Goal: Task Accomplishment & Management: Use online tool/utility

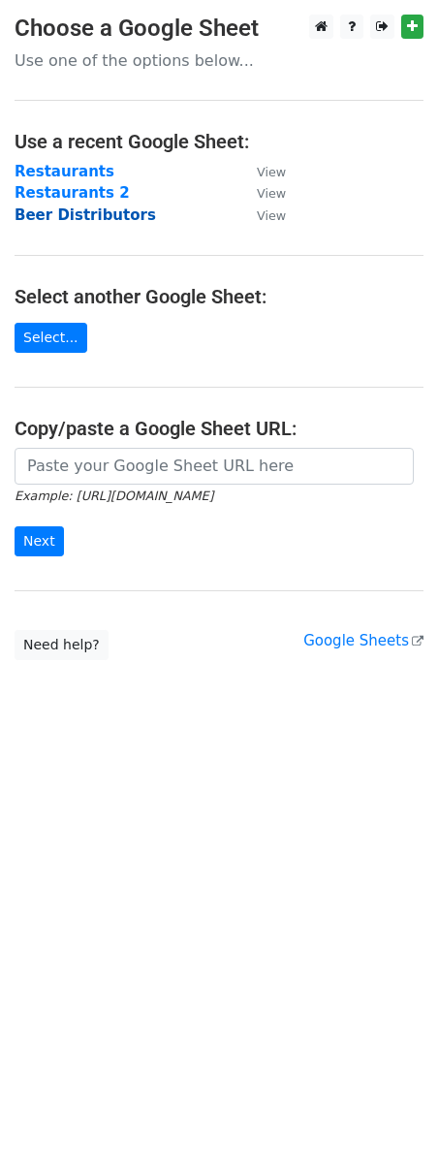
click at [77, 216] on strong "Beer Distributors" at bounding box center [86, 214] width 142 height 17
click at [81, 214] on strong "Beer Distributors" at bounding box center [86, 214] width 142 height 17
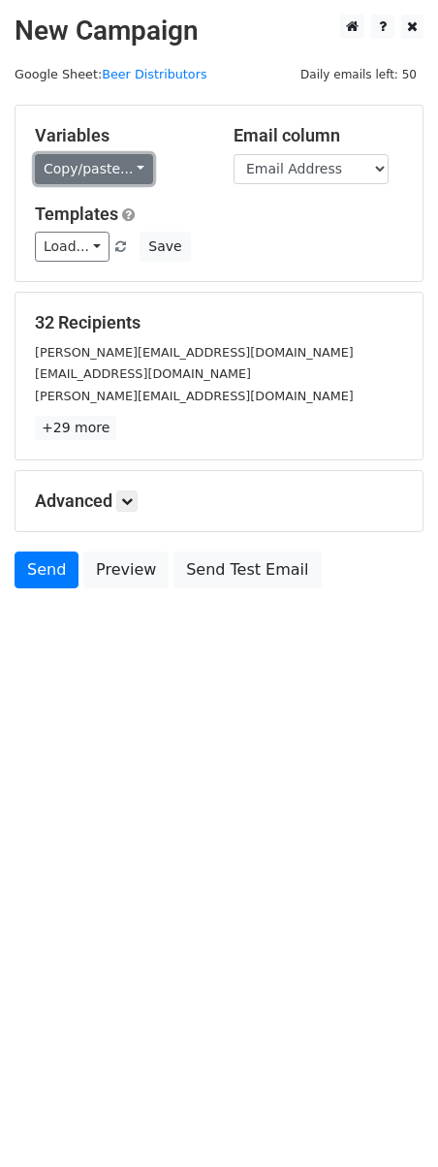
click at [89, 175] on link "Copy/paste..." at bounding box center [94, 169] width 118 height 30
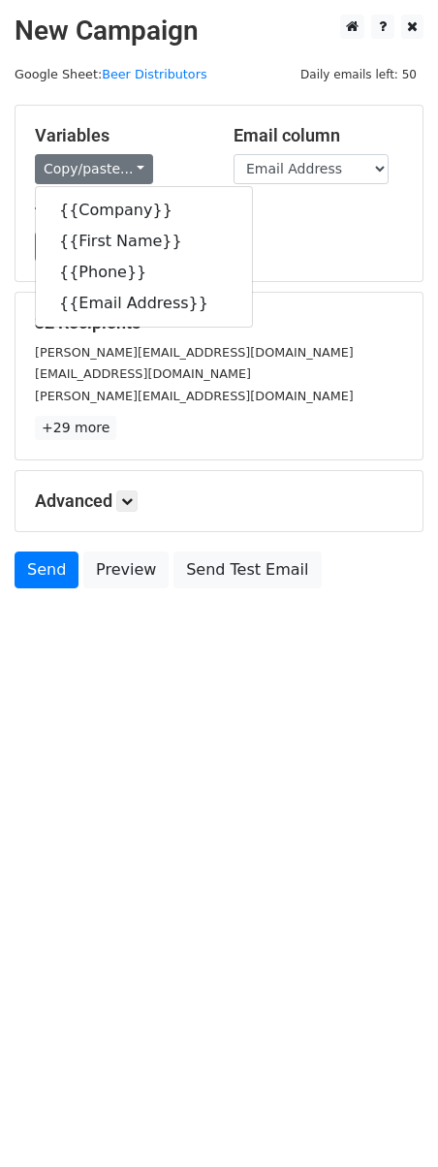
click at [170, 164] on div "Copy/paste... {{Company}} {{First Name}} {{Phone}} {{Email Address}}" at bounding box center [120, 169] width 170 height 30
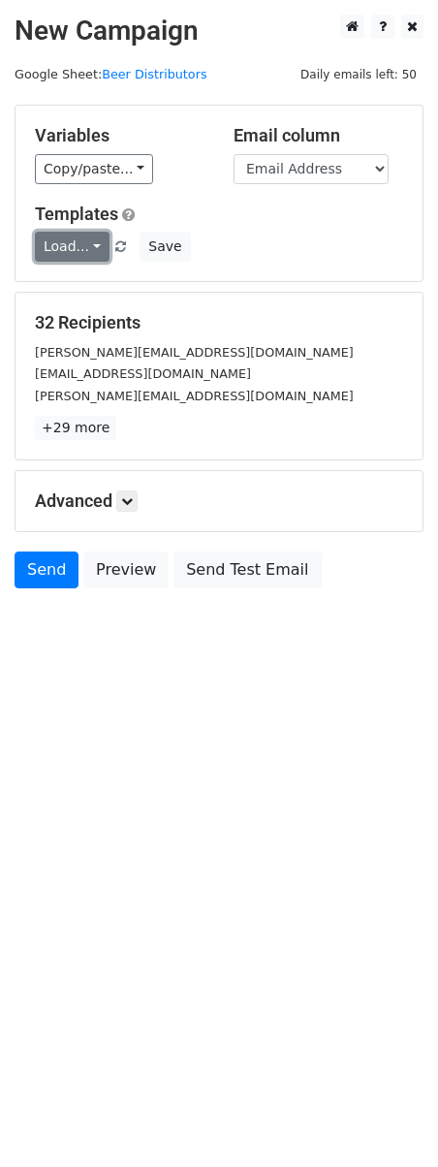
click at [80, 242] on link "Load..." at bounding box center [72, 247] width 75 height 30
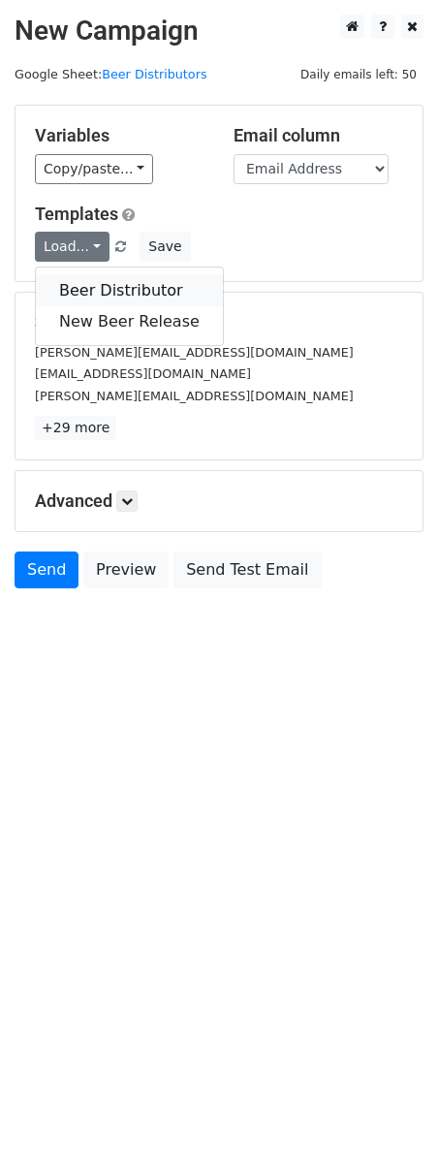
click at [80, 286] on link "Beer Distributor" at bounding box center [129, 290] width 187 height 31
